Goal: Task Accomplishment & Management: Manage account settings

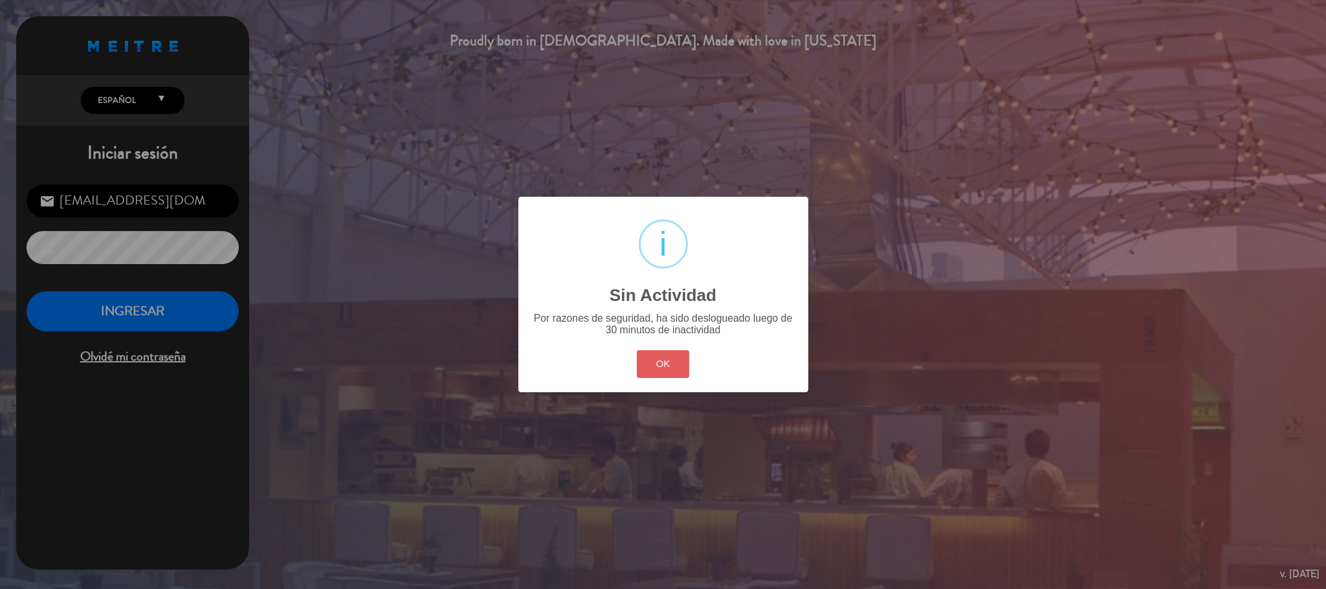
scroll to position [501, 0]
click at [673, 361] on button "OK" at bounding box center [663, 364] width 52 height 28
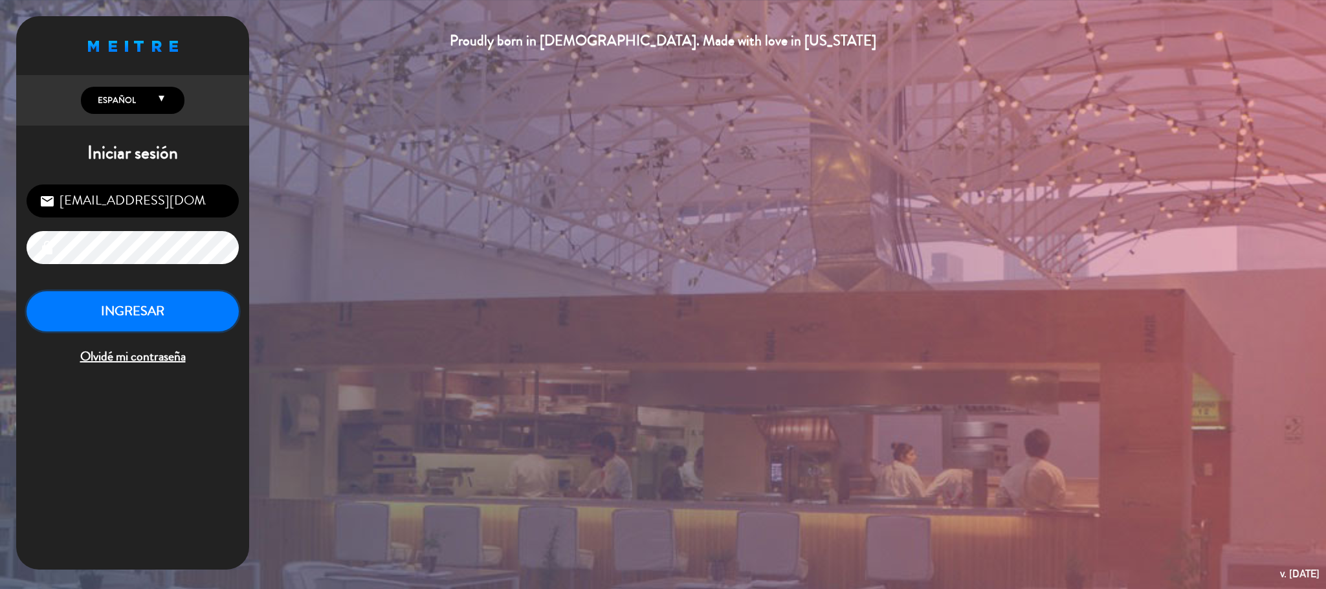
click at [152, 320] on button "INGRESAR" at bounding box center [133, 311] width 212 height 41
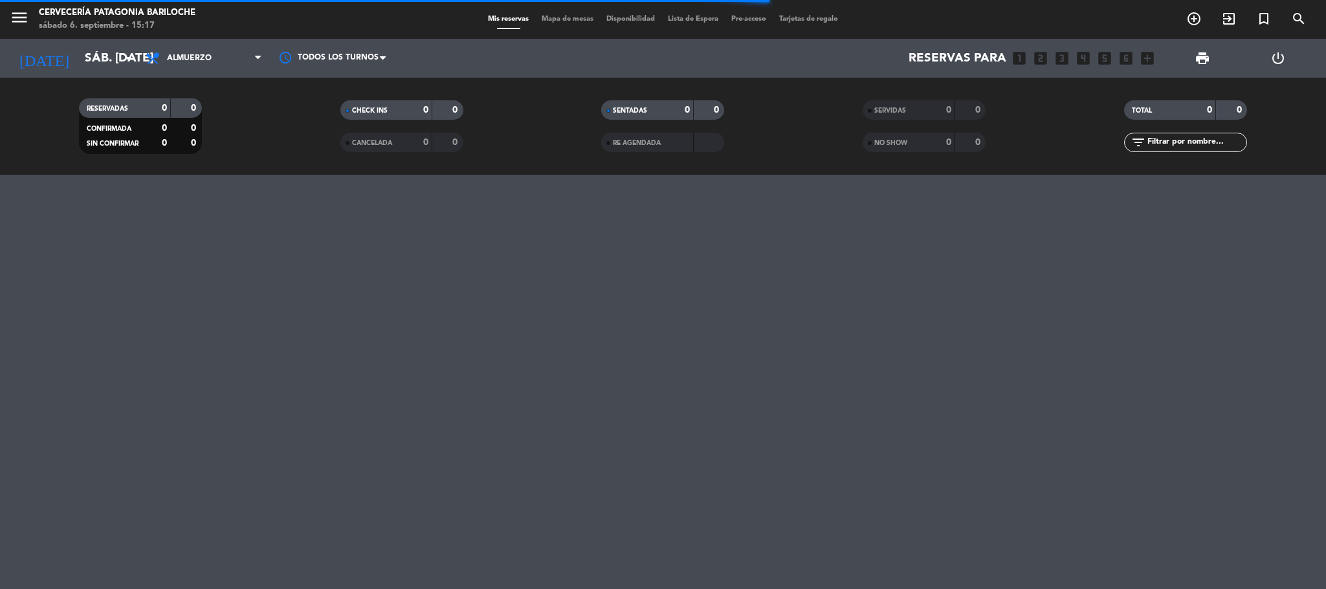
click at [14, 25] on icon "menu" at bounding box center [19, 17] width 19 height 19
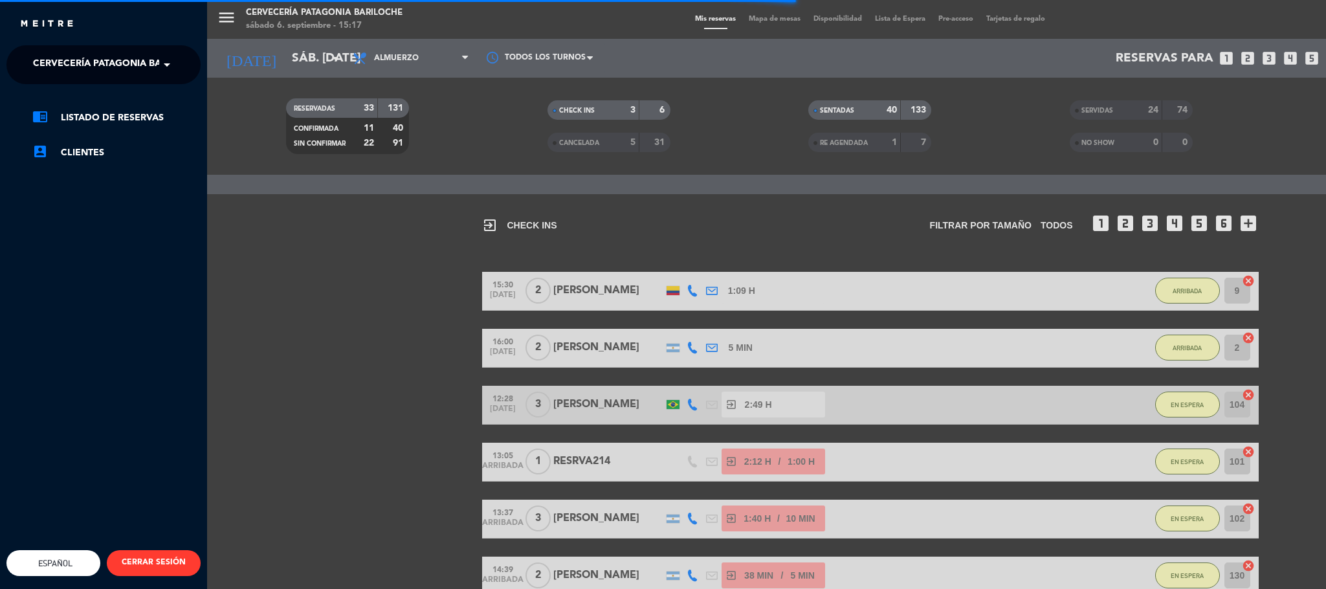
click at [144, 57] on span "Cervecería Patagonia Bariloche" at bounding box center [117, 64] width 169 height 27
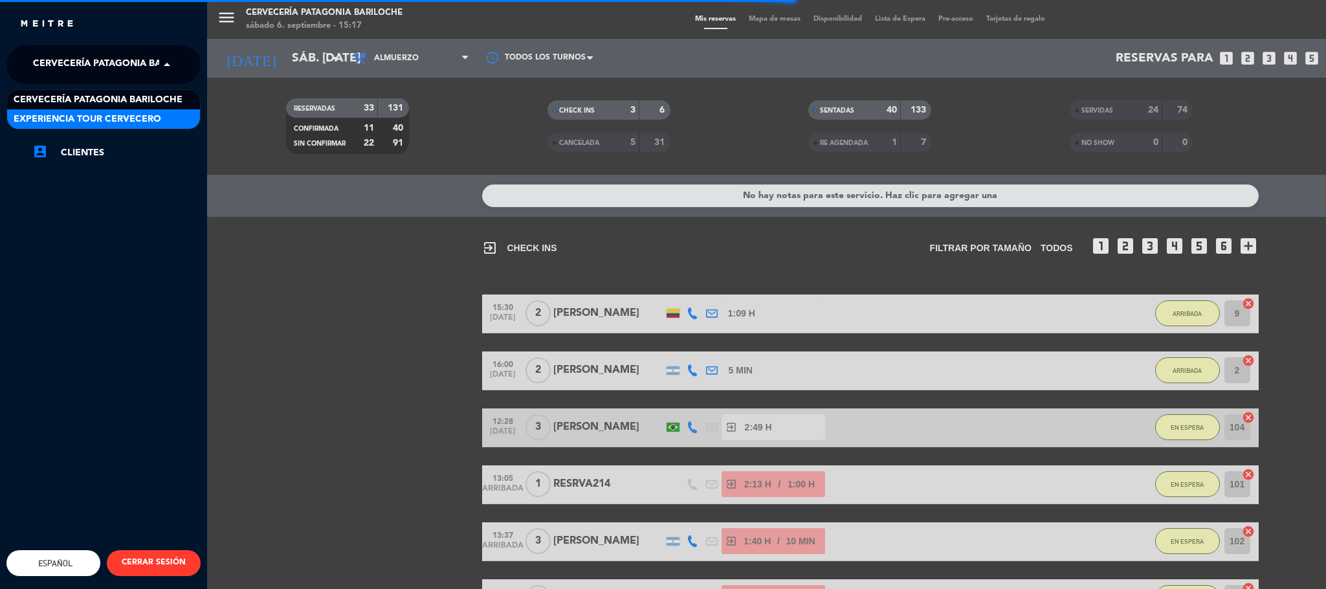
click at [148, 121] on span "Experiencia Tour Cervecero" at bounding box center [88, 119] width 148 height 15
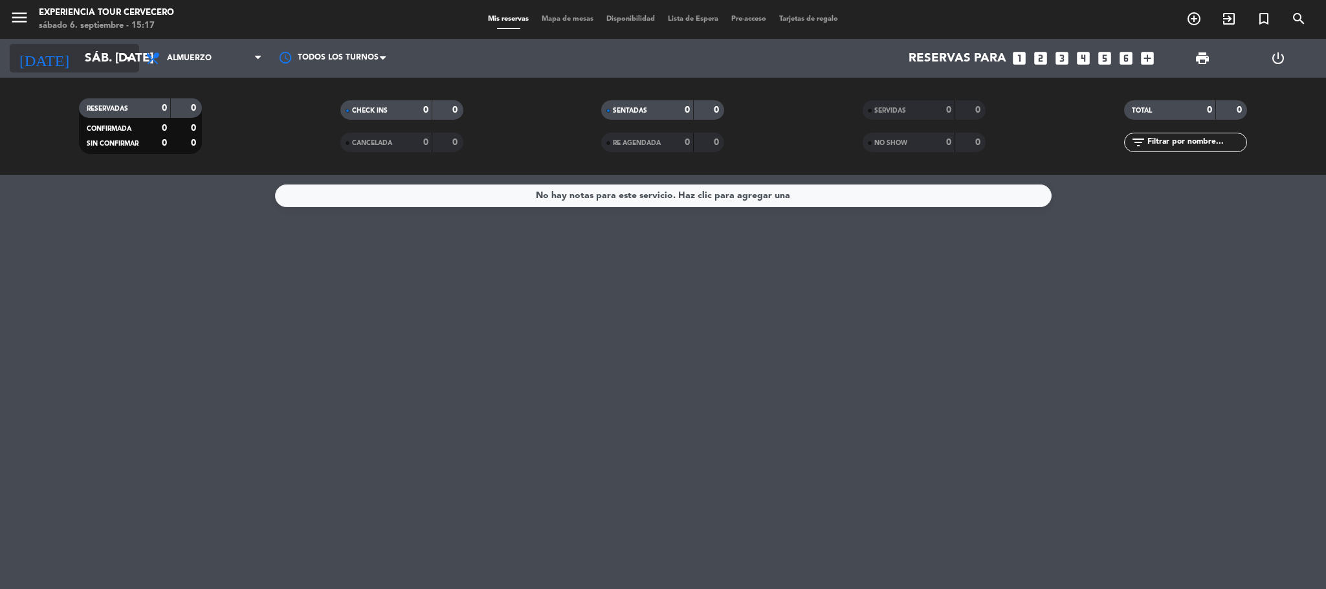
click at [107, 58] on input "sáb. [DATE]" at bounding box center [156, 58] width 156 height 27
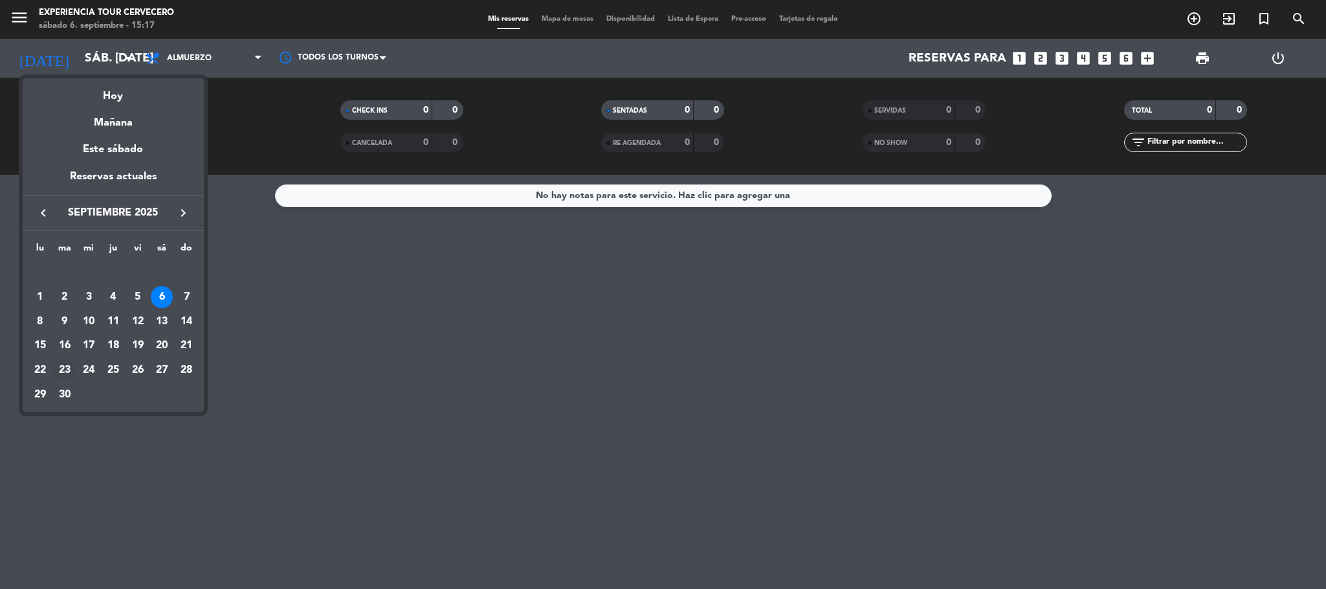
click at [67, 367] on div "23" at bounding box center [65, 370] width 22 height 22
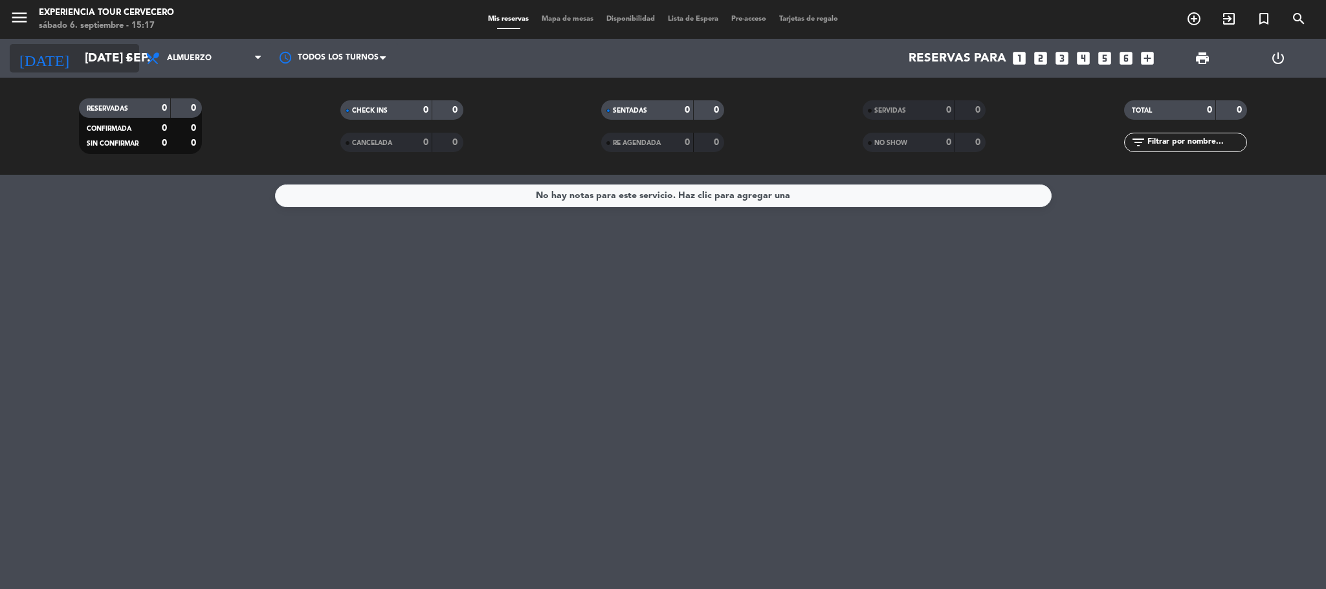
click at [33, 50] on icon "[DATE]" at bounding box center [44, 58] width 69 height 28
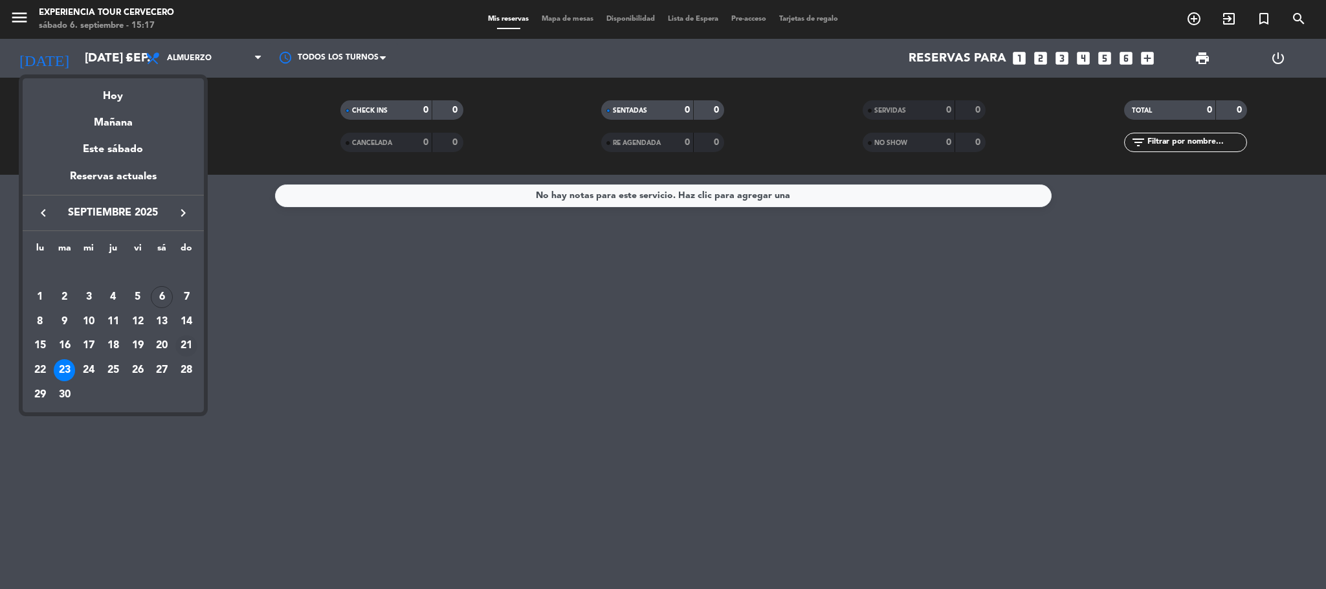
click at [184, 347] on div "21" at bounding box center [186, 346] width 22 height 22
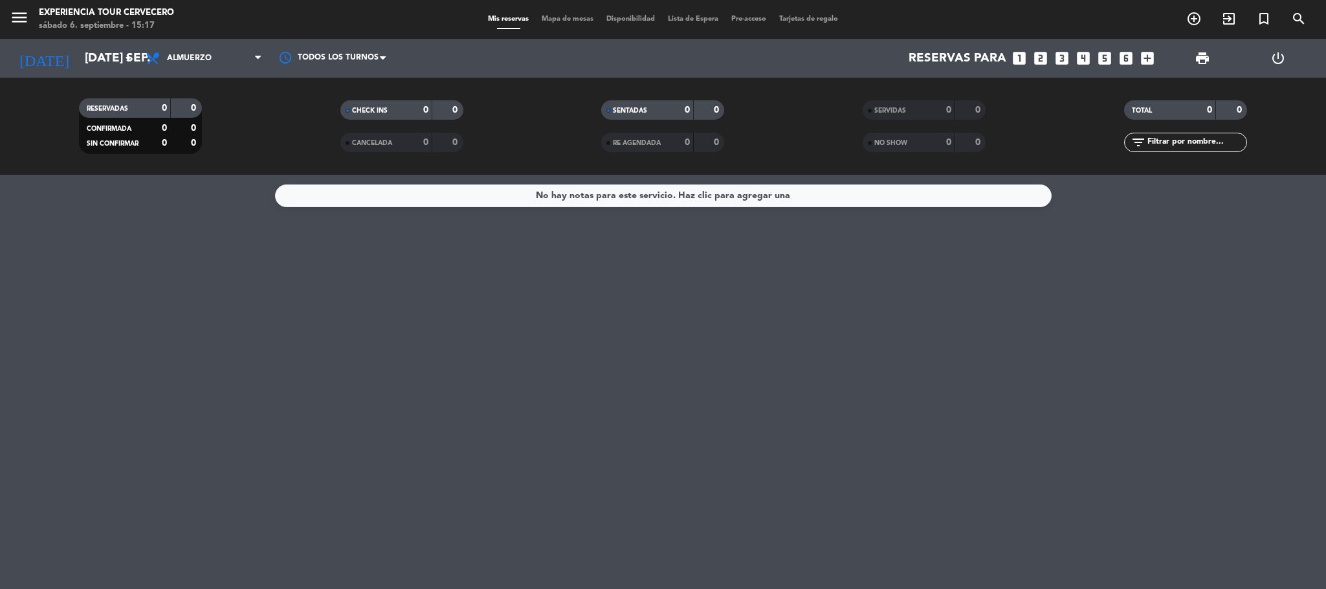
type input "dom. [DATE]"
click at [230, 71] on span "Almuerzo" at bounding box center [203, 58] width 129 height 28
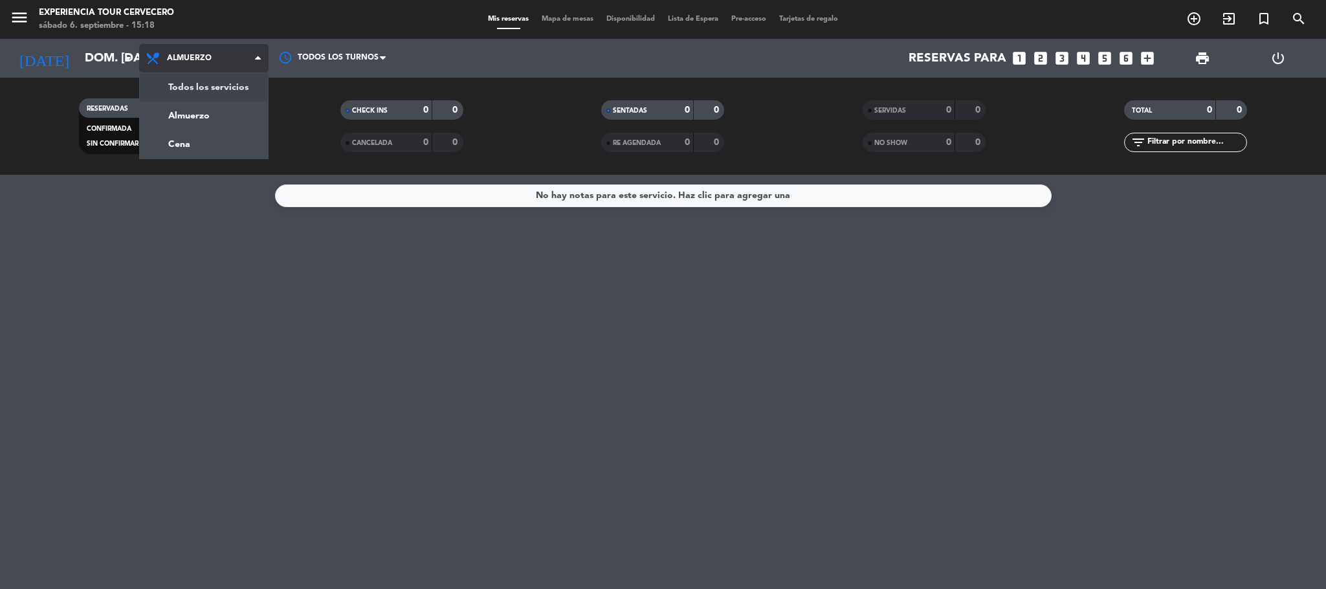
click at [232, 80] on div "menu Experiencia Tour Cervecero sábado 6. septiembre - 15:18 Mis reservas Mapa …" at bounding box center [663, 87] width 1326 height 175
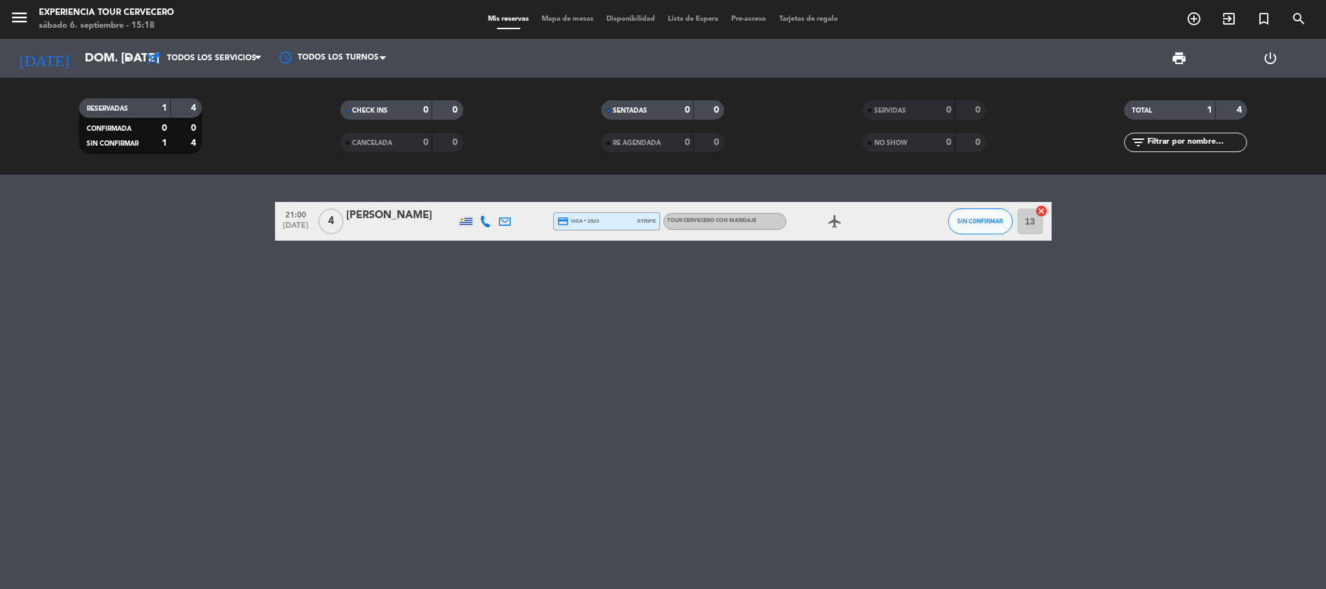
click at [356, 233] on div at bounding box center [401, 229] width 110 height 10
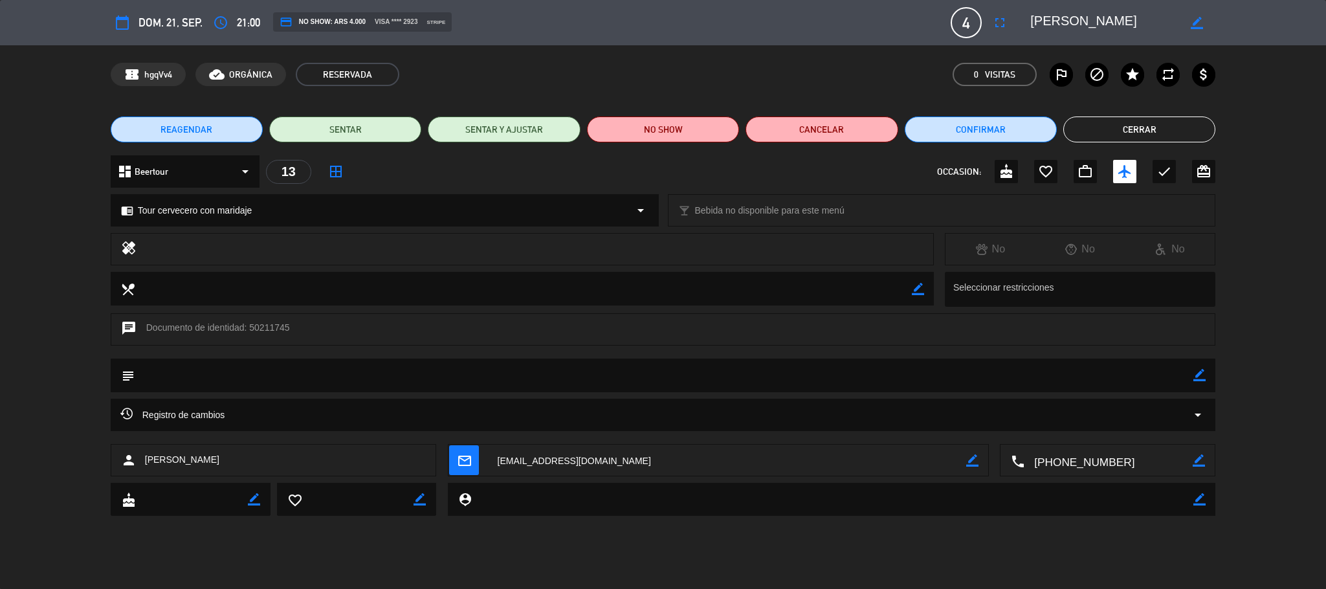
click at [237, 130] on button "REAGENDAR" at bounding box center [187, 129] width 152 height 26
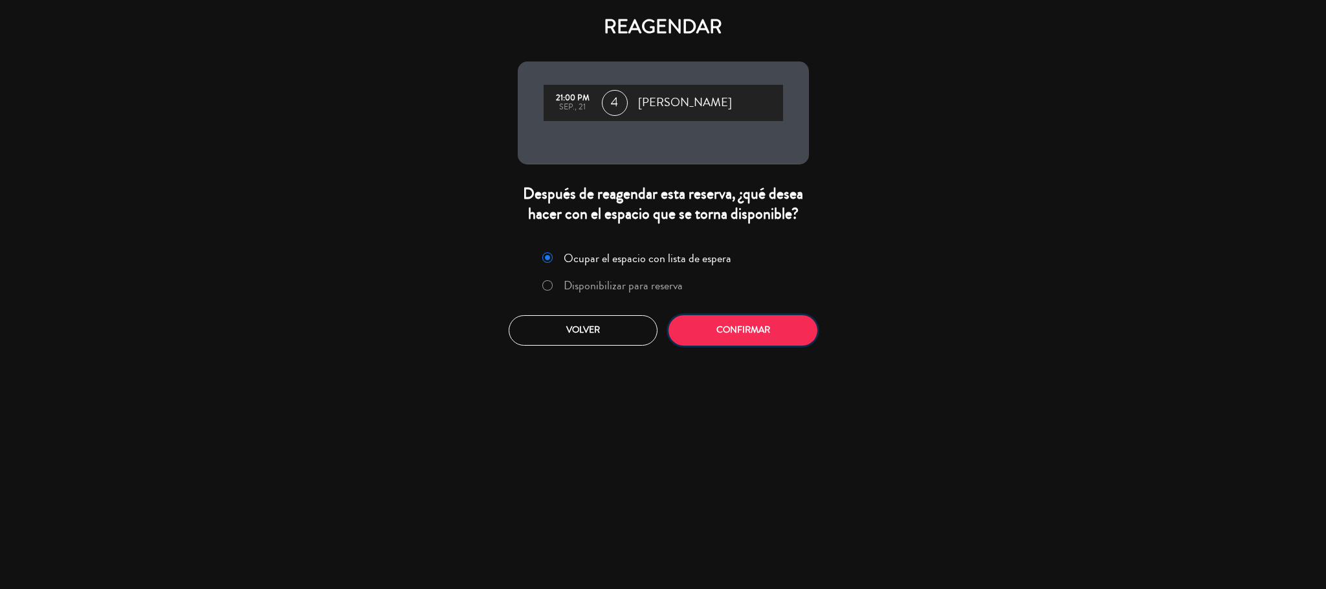
click at [747, 325] on button "Confirmar" at bounding box center [742, 330] width 149 height 30
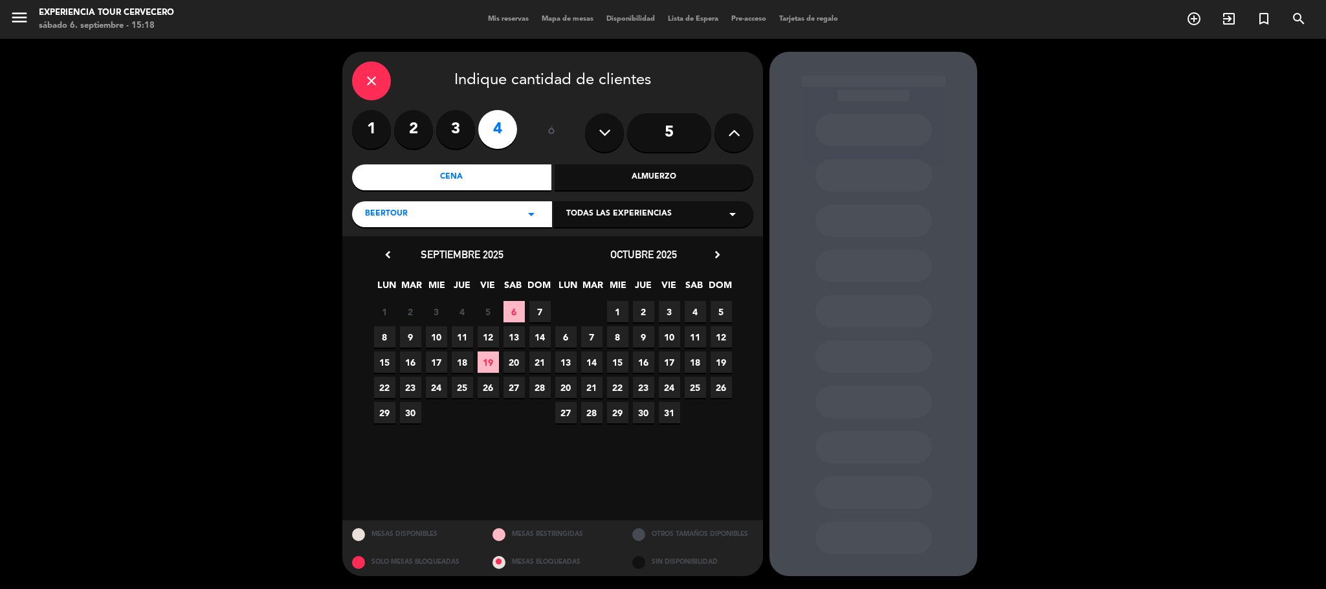
click at [417, 384] on span "23" at bounding box center [410, 387] width 21 height 21
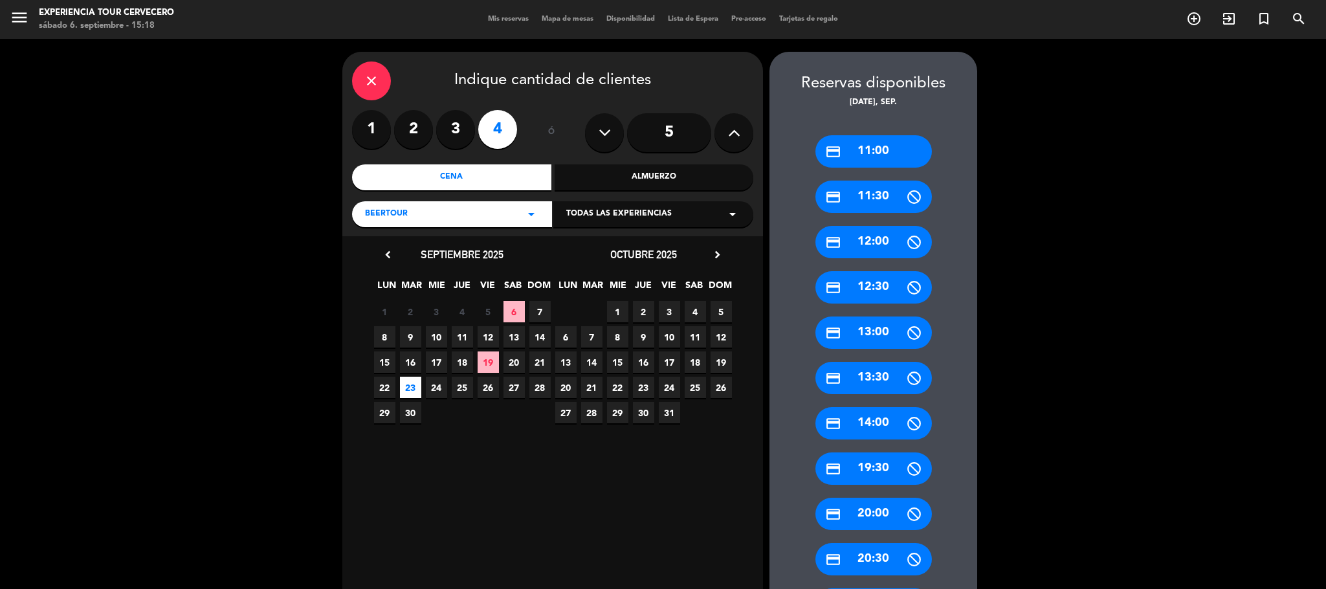
click at [715, 218] on div "Todas las experiencias arrow_drop_down" at bounding box center [653, 214] width 200 height 26
click at [666, 239] on div "Tour cervecero con maridaje Tour cervecero con cata" at bounding box center [653, 248] width 200 height 74
click at [659, 250] on div "Tour cervecero con maridaje" at bounding box center [653, 246] width 174 height 13
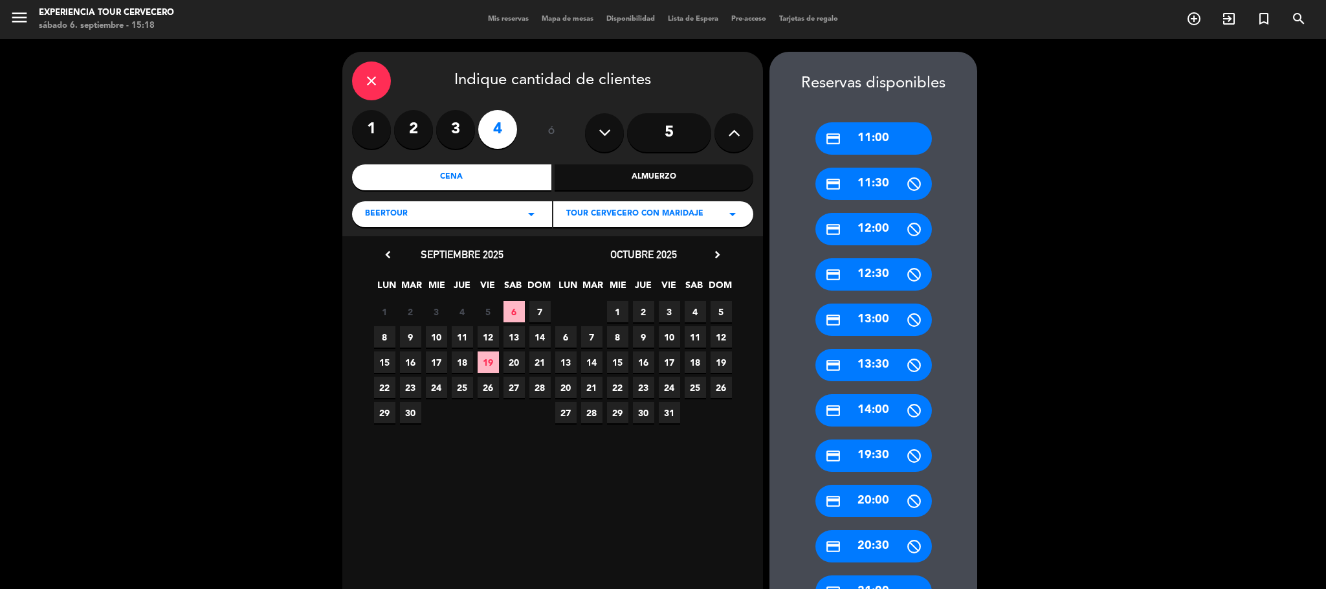
click at [412, 384] on span "23" at bounding box center [410, 387] width 21 height 21
